Goal: Information Seeking & Learning: Learn about a topic

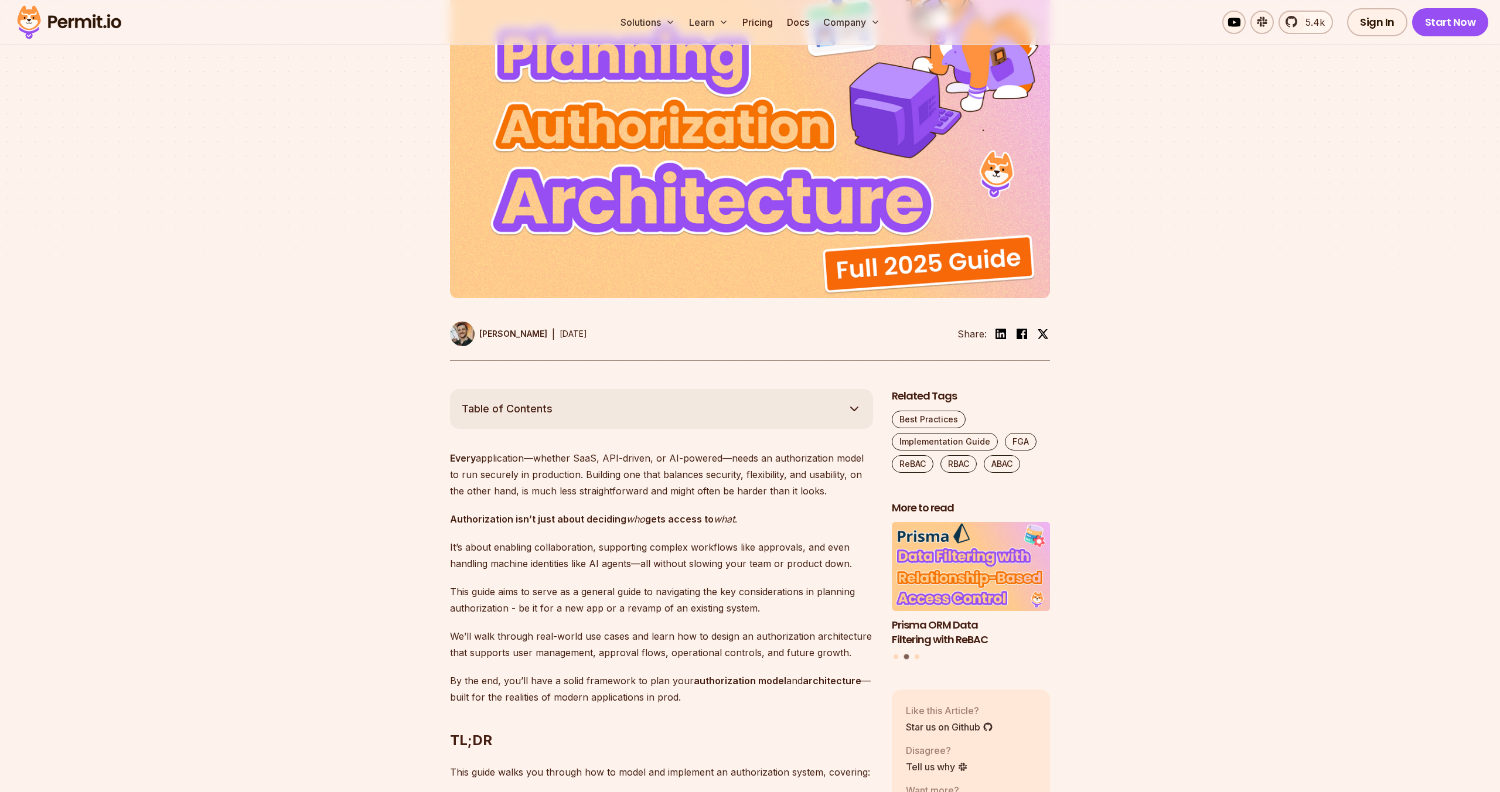
scroll to position [329, 0]
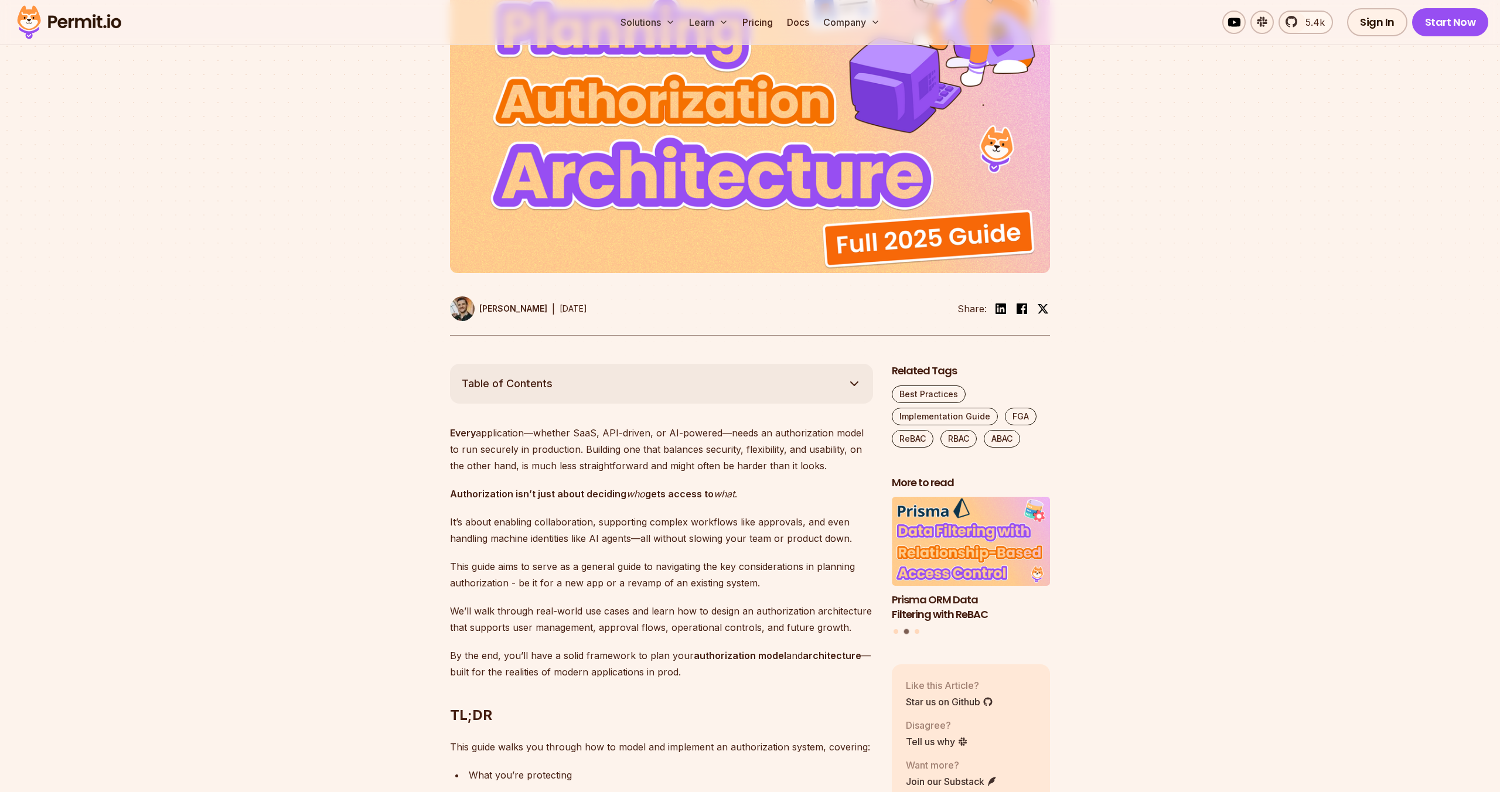
click at [279, 326] on div at bounding box center [750, 148] width 1500 height 431
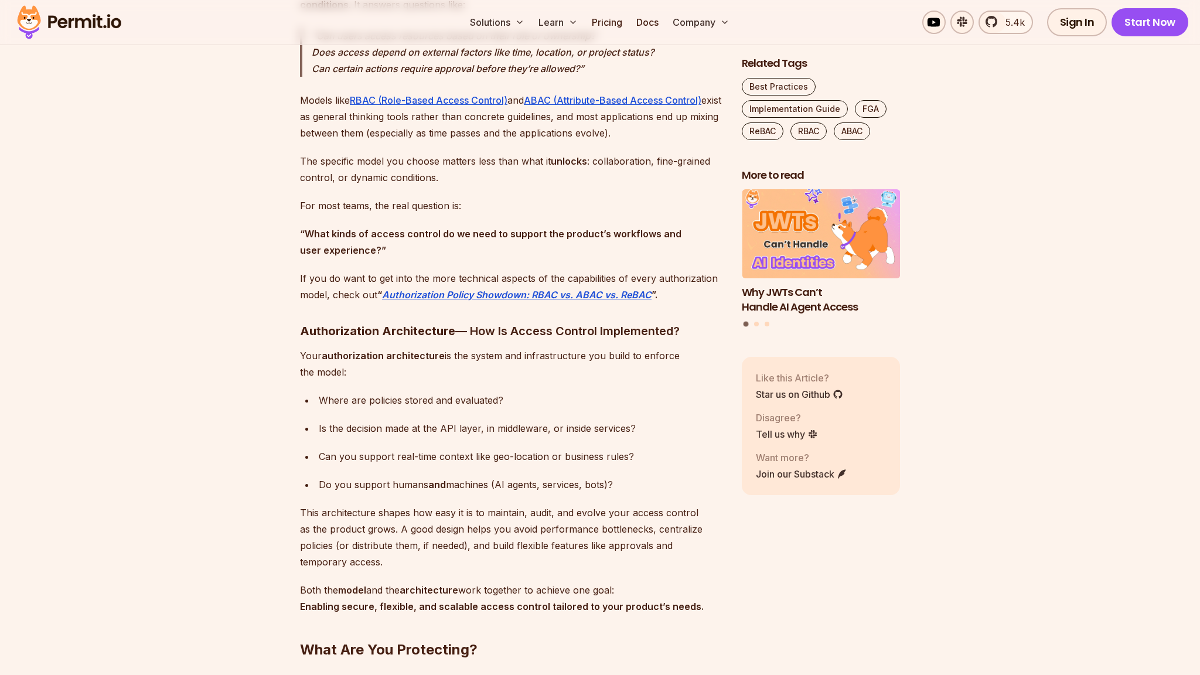
scroll to position [1472, 0]
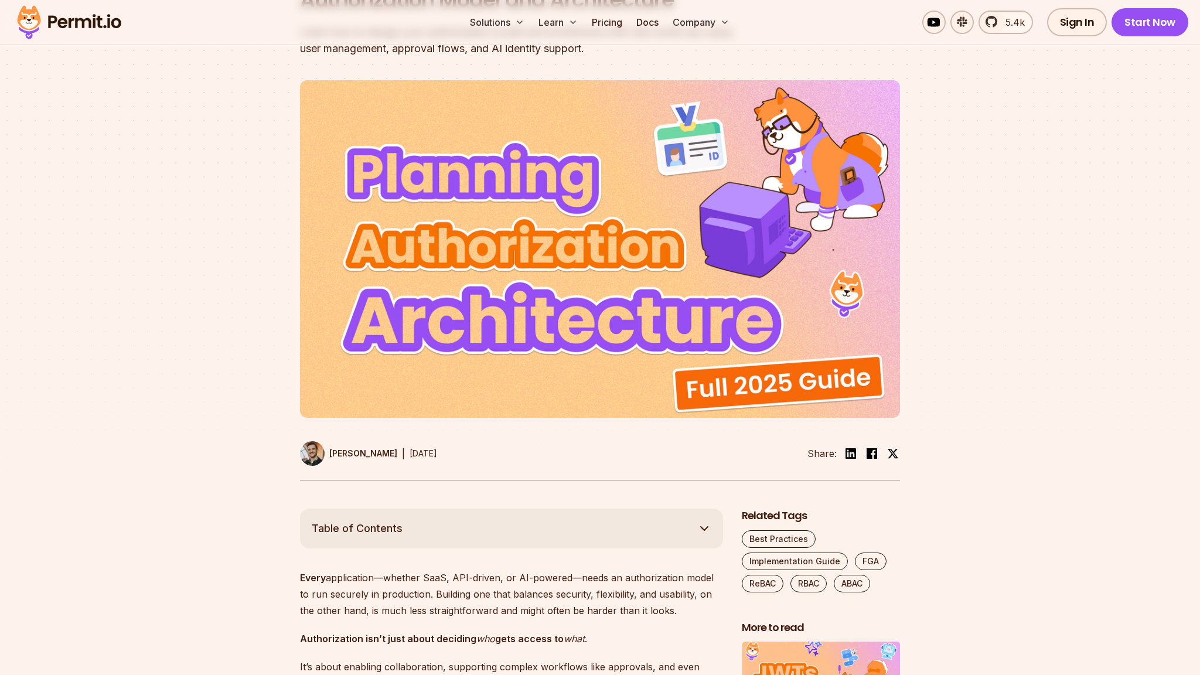
scroll to position [0, 0]
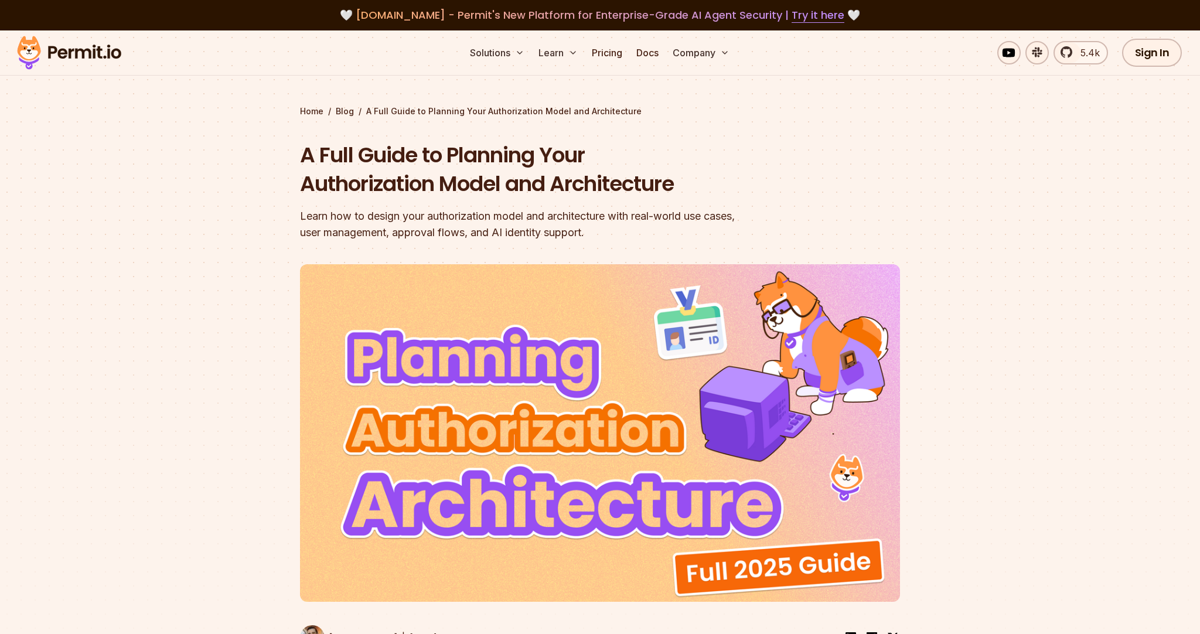
click at [119, 57] on img at bounding box center [69, 53] width 115 height 40
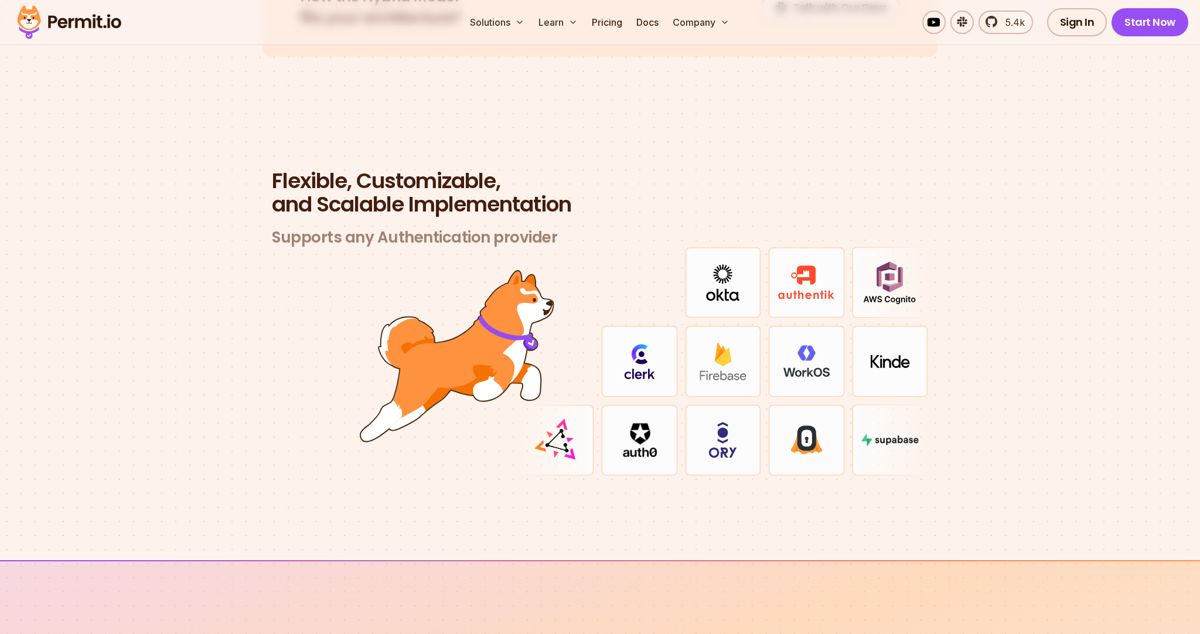
scroll to position [3330, 0]
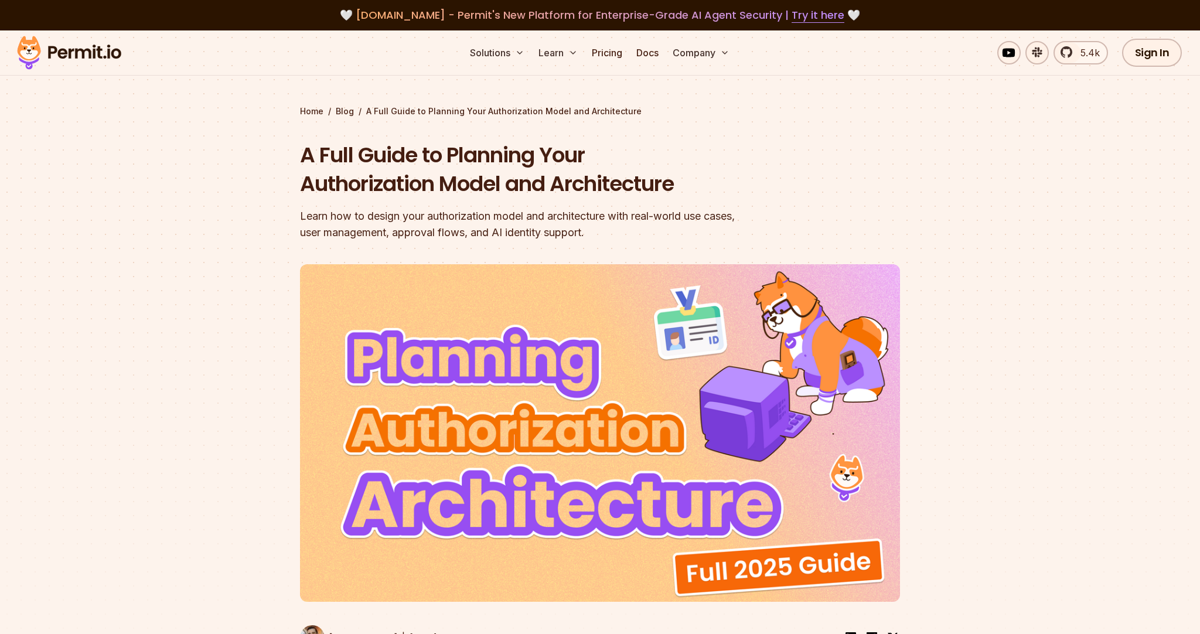
click at [582, 263] on header "A Full Guide to Planning Your Authorization Model and Architecture Learn how to…" at bounding box center [600, 403] width 600 height 524
click at [754, 245] on header "A Full Guide to Planning Your Authorization Model and Architecture Learn how to…" at bounding box center [600, 403] width 600 height 524
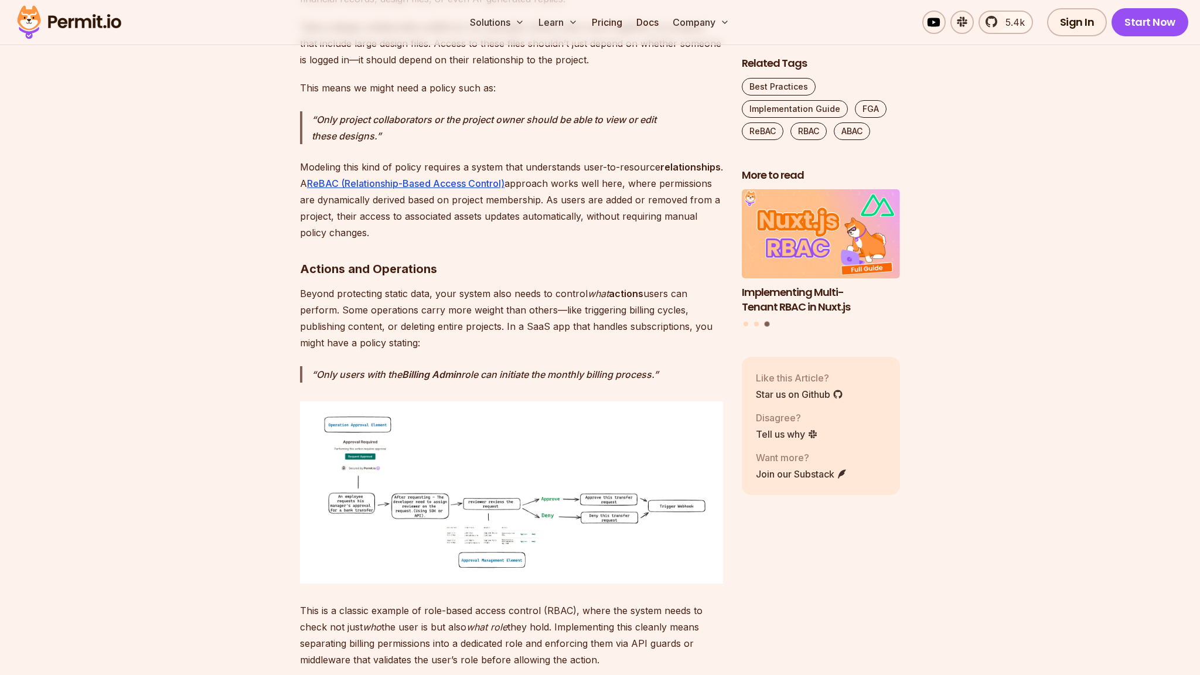
scroll to position [2336, 0]
